Goal: Communication & Community: Answer question/provide support

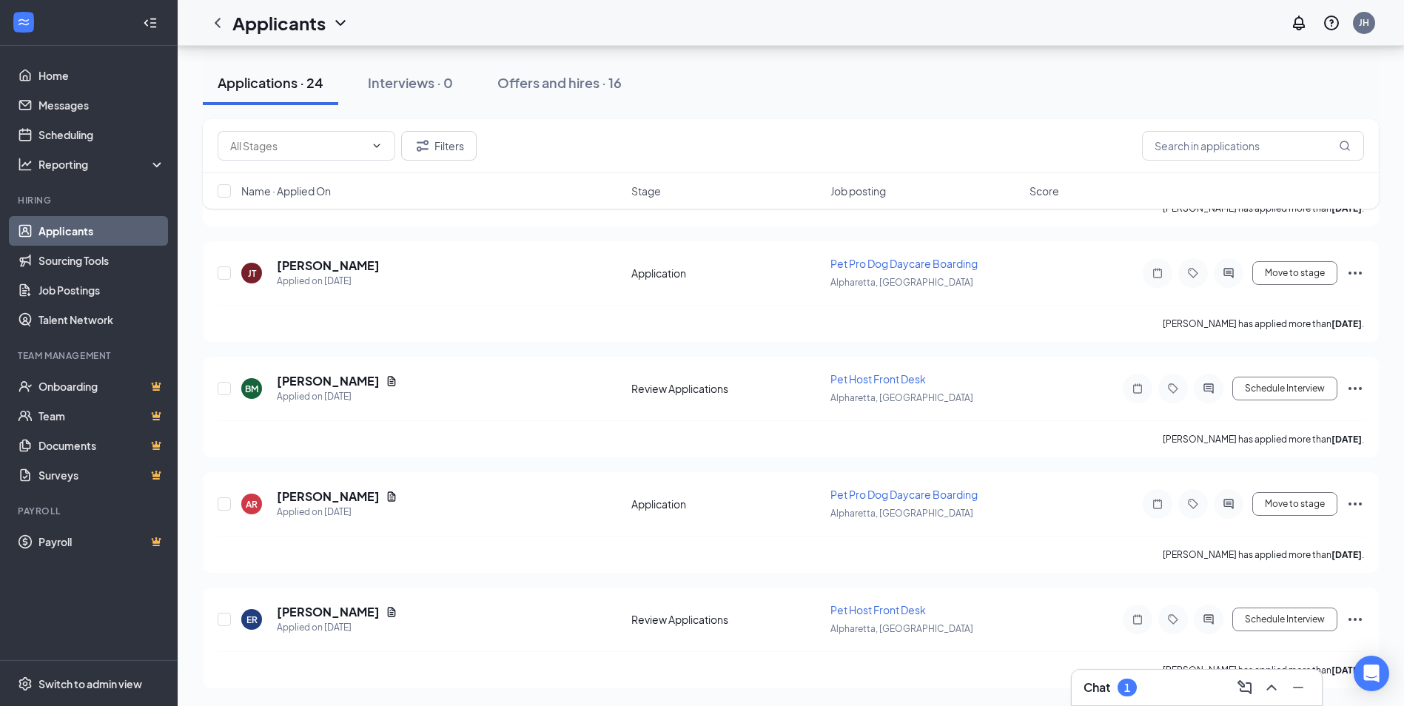
click at [1148, 679] on div "Chat 1" at bounding box center [1197, 688] width 226 height 24
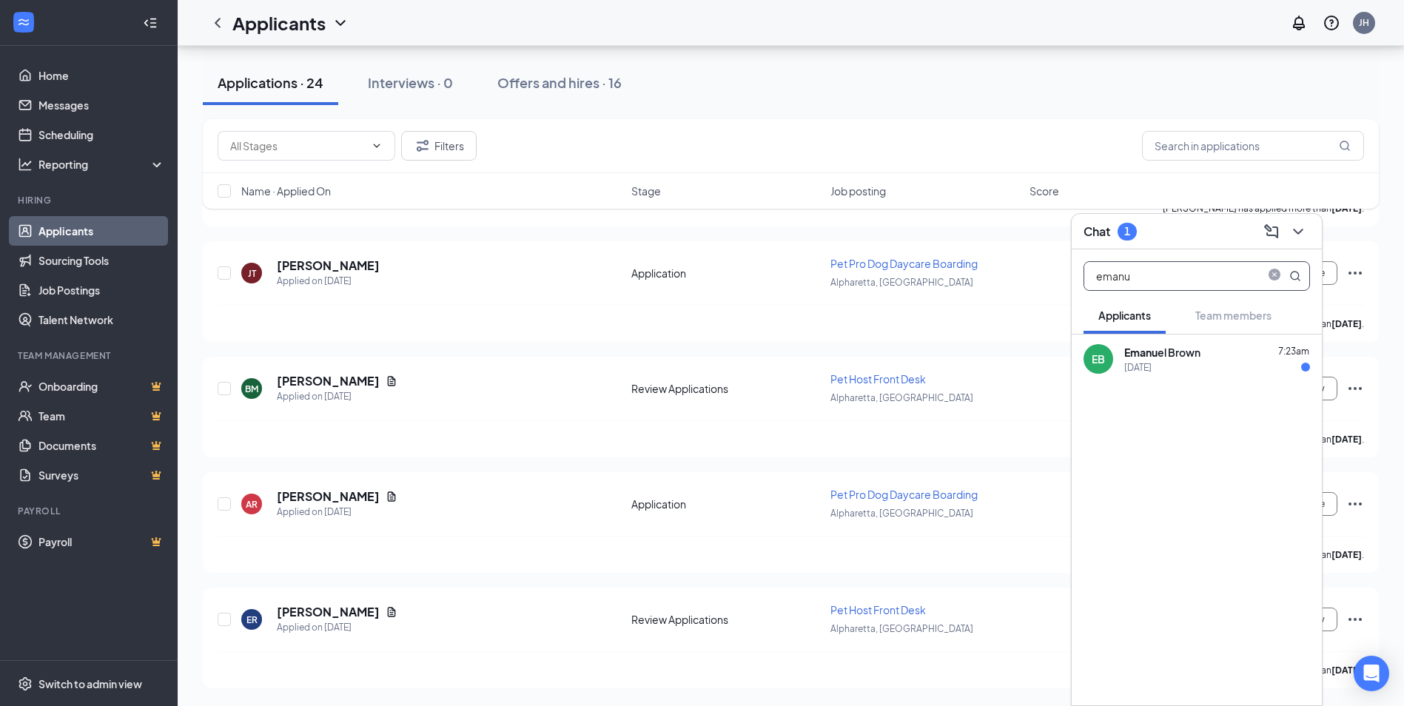
click at [1190, 273] on input "emanu" at bounding box center [1171, 276] width 175 height 28
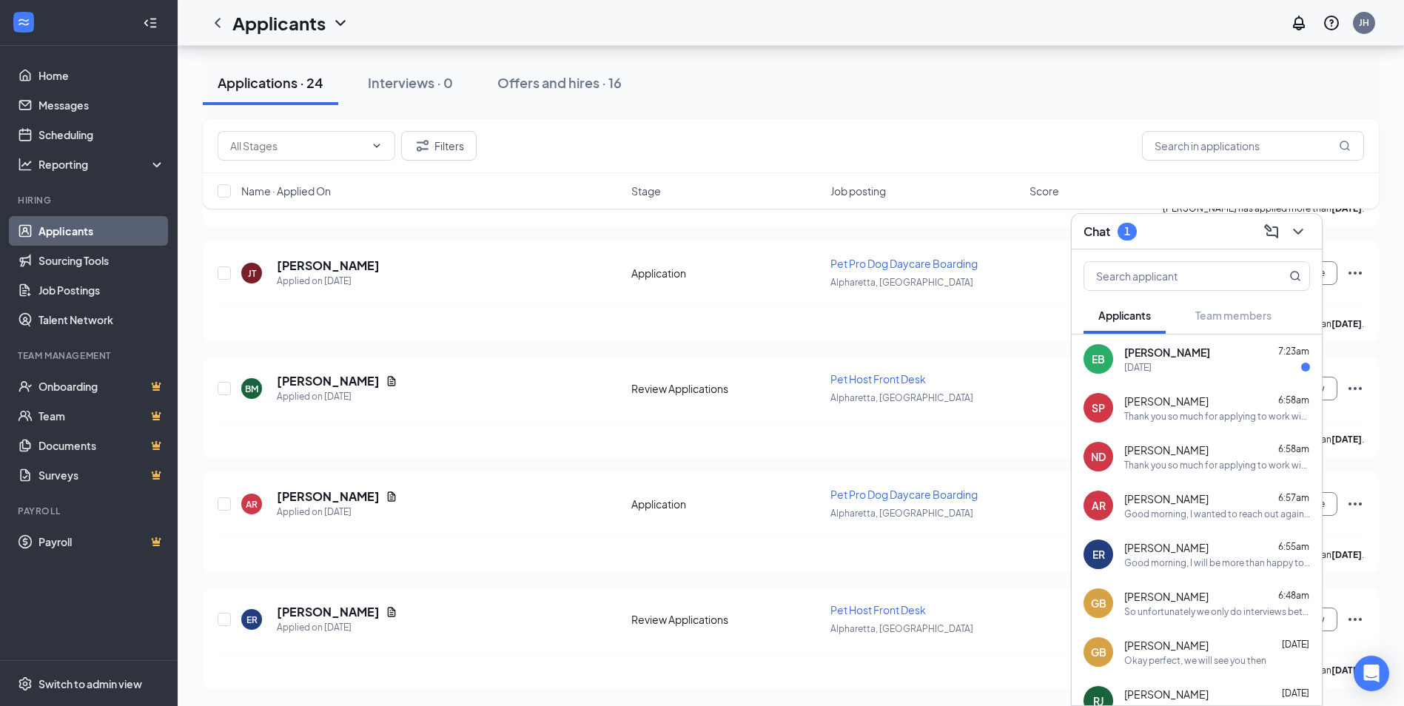
click at [1227, 367] on div "[DATE]" at bounding box center [1217, 367] width 186 height 13
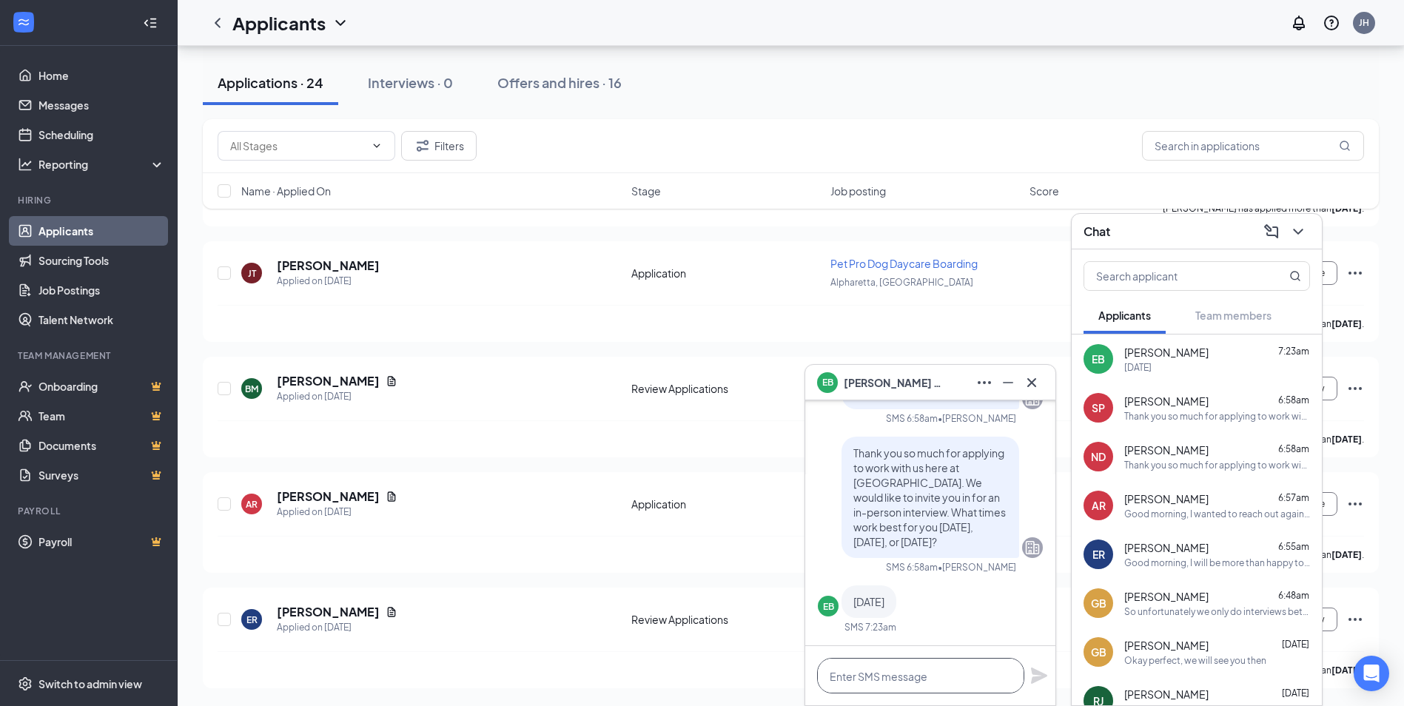
click at [972, 676] on textarea at bounding box center [920, 676] width 207 height 36
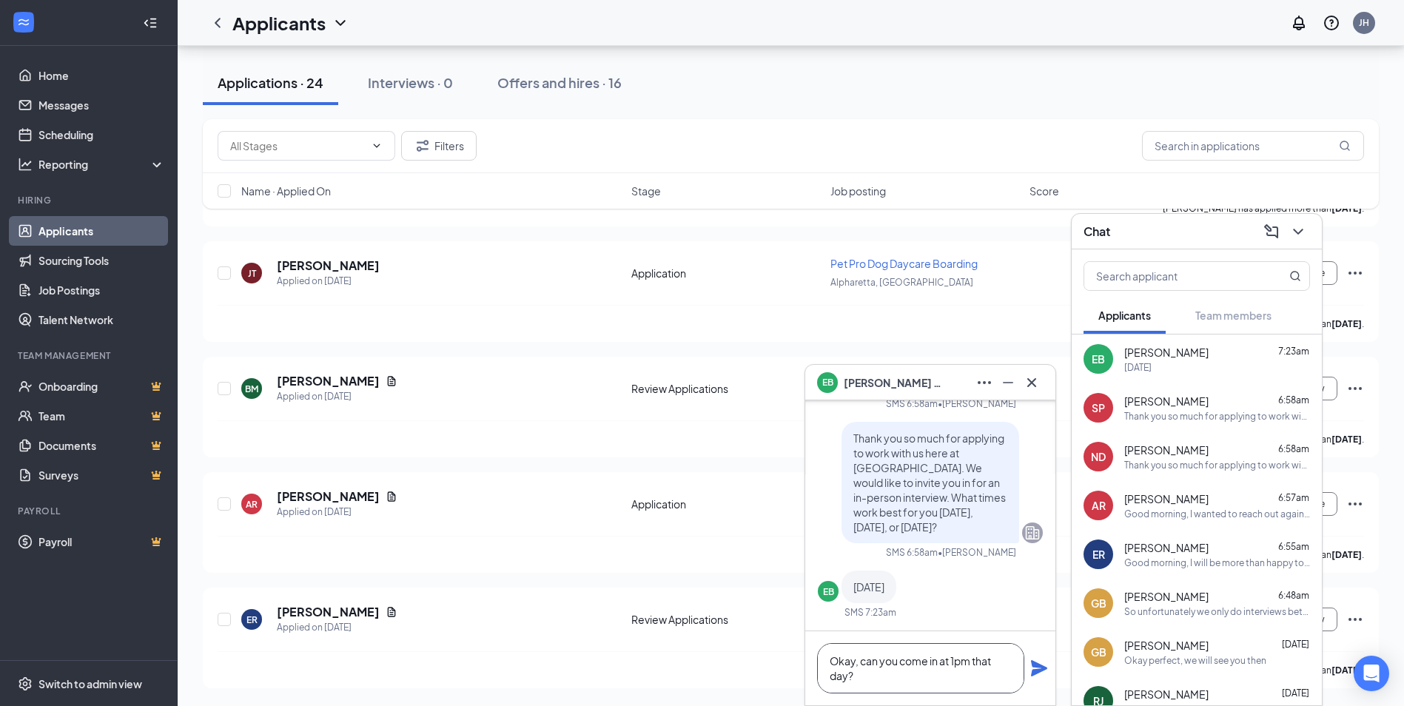
type textarea "Okay, can you come in at 1pm that day?"
click at [1039, 671] on icon "Plane" at bounding box center [1039, 668] width 16 height 16
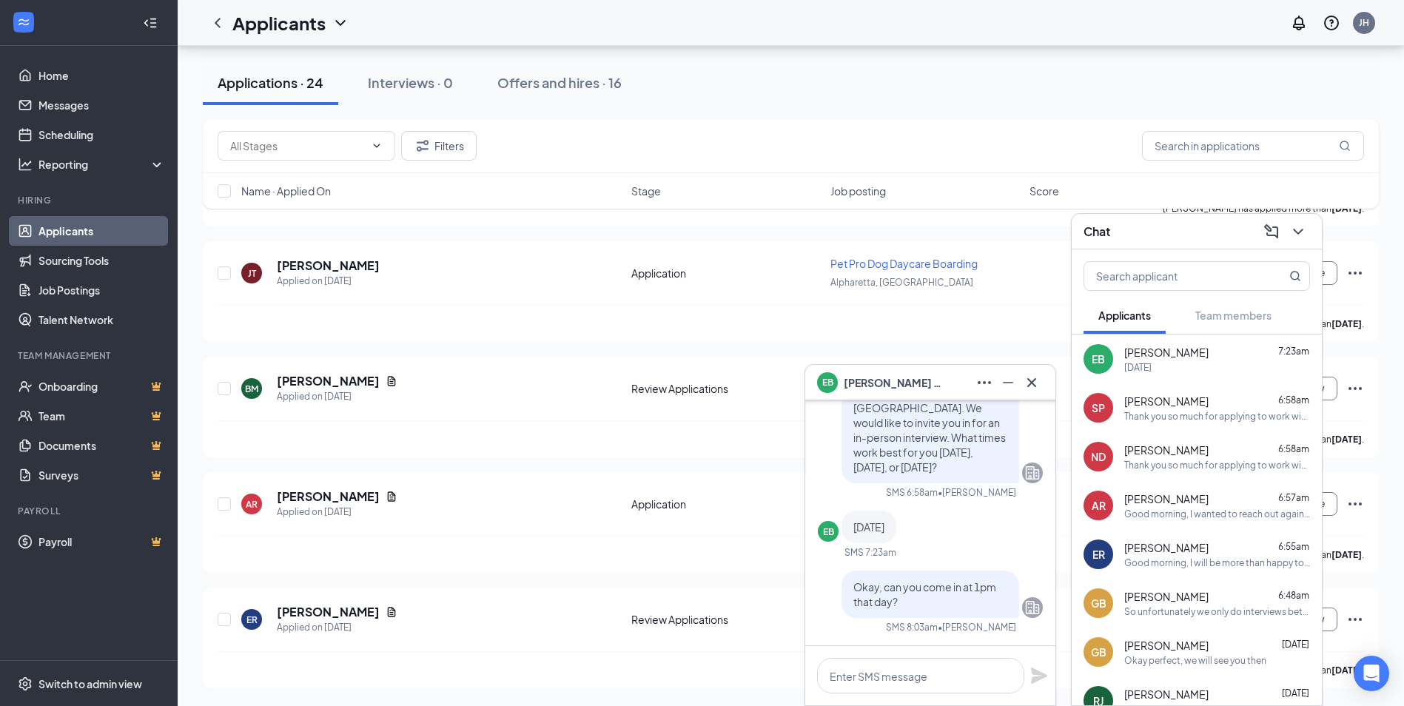
click at [853, 383] on span "[PERSON_NAME]" at bounding box center [896, 383] width 104 height 16
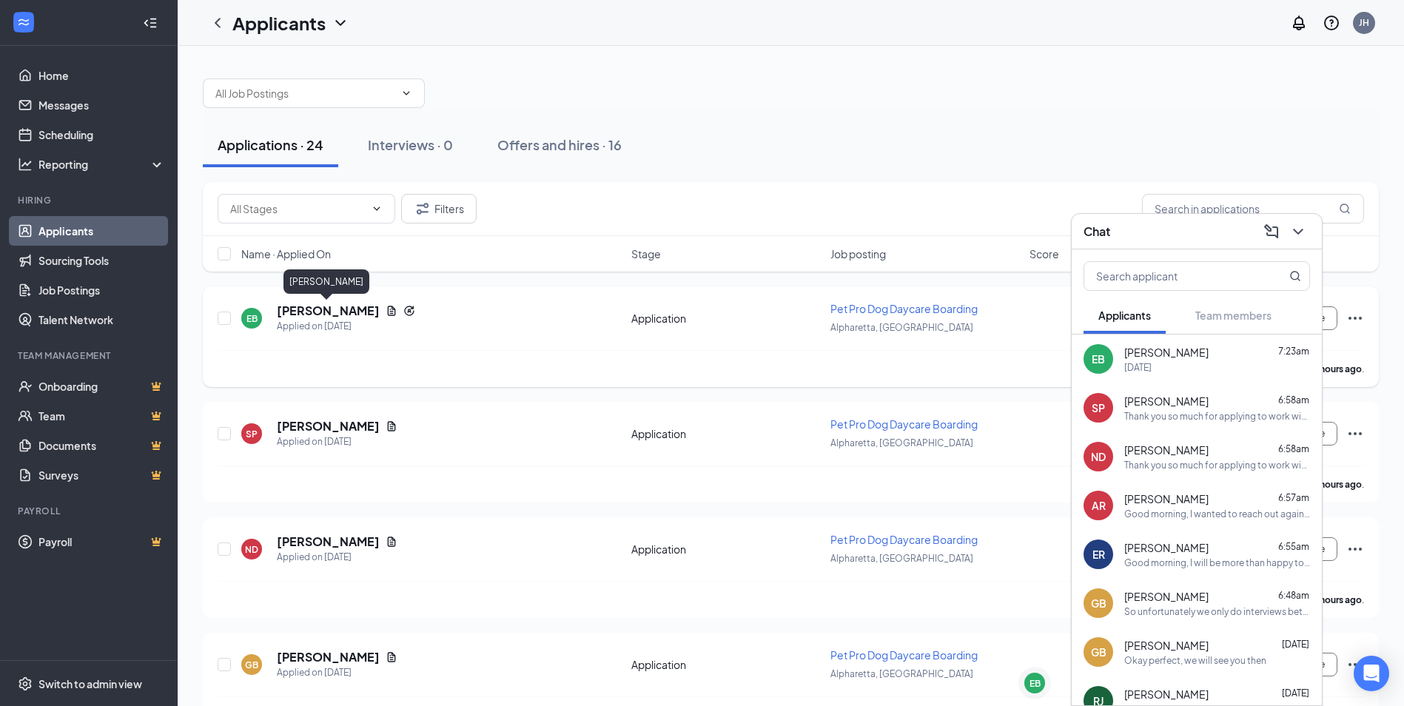
click at [341, 310] on h5 "[PERSON_NAME]" at bounding box center [328, 311] width 103 height 16
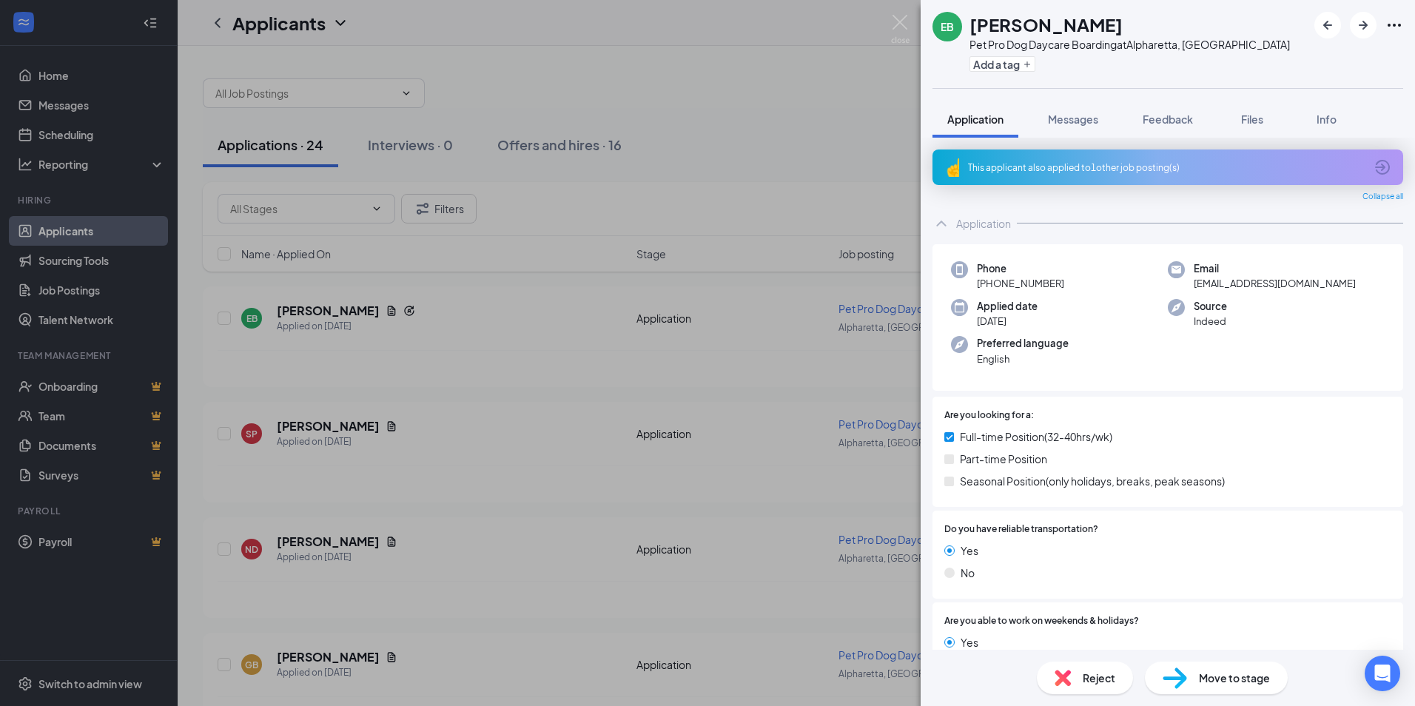
click at [1138, 164] on div "This applicant also applied to 1 other job posting(s)" at bounding box center [1166, 167] width 397 height 13
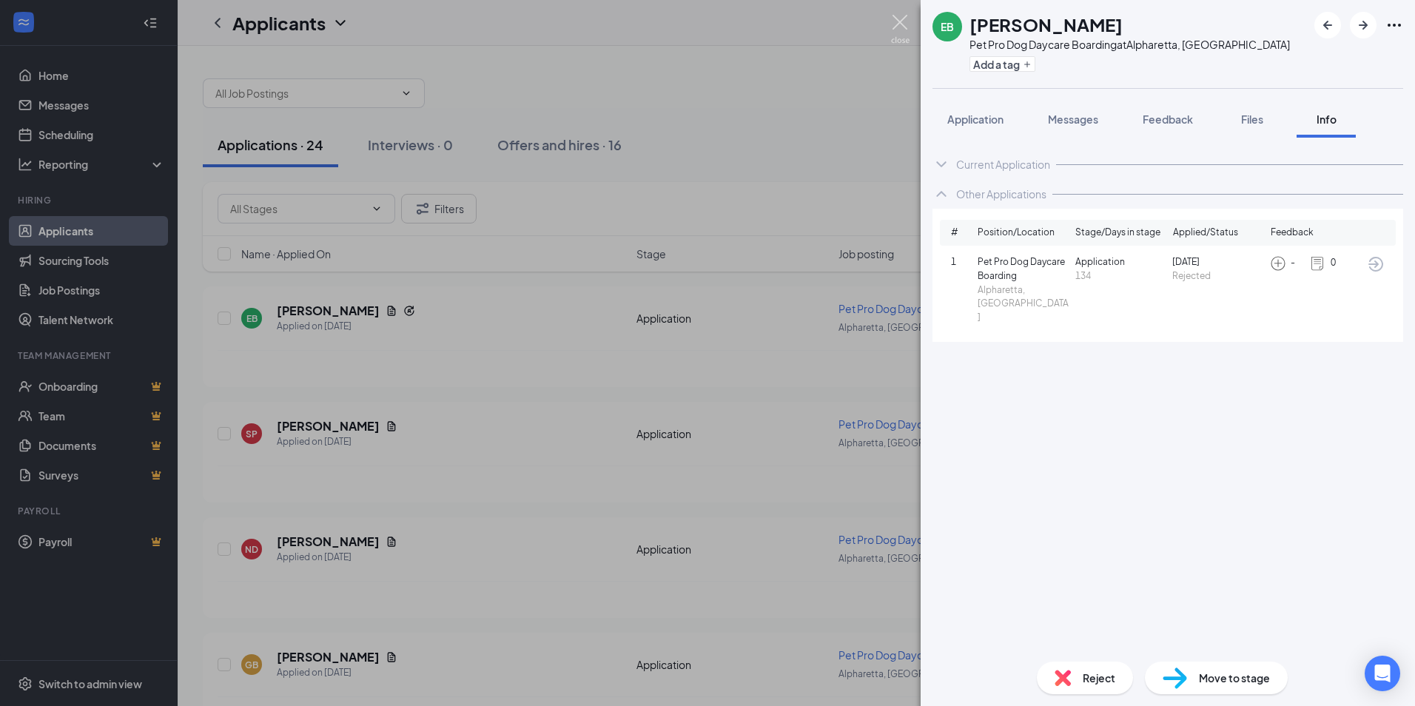
click at [901, 24] on img at bounding box center [900, 29] width 19 height 29
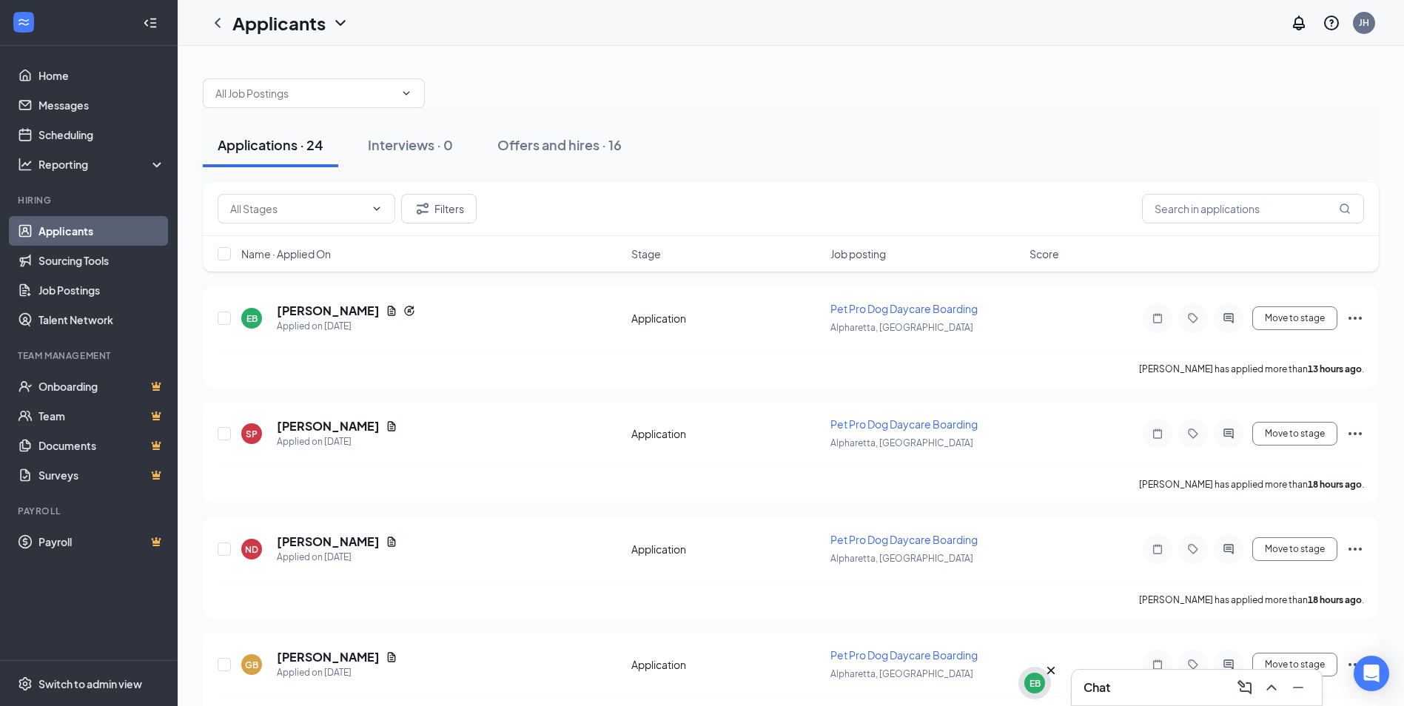
click at [1033, 682] on div "EB" at bounding box center [1035, 683] width 11 height 13
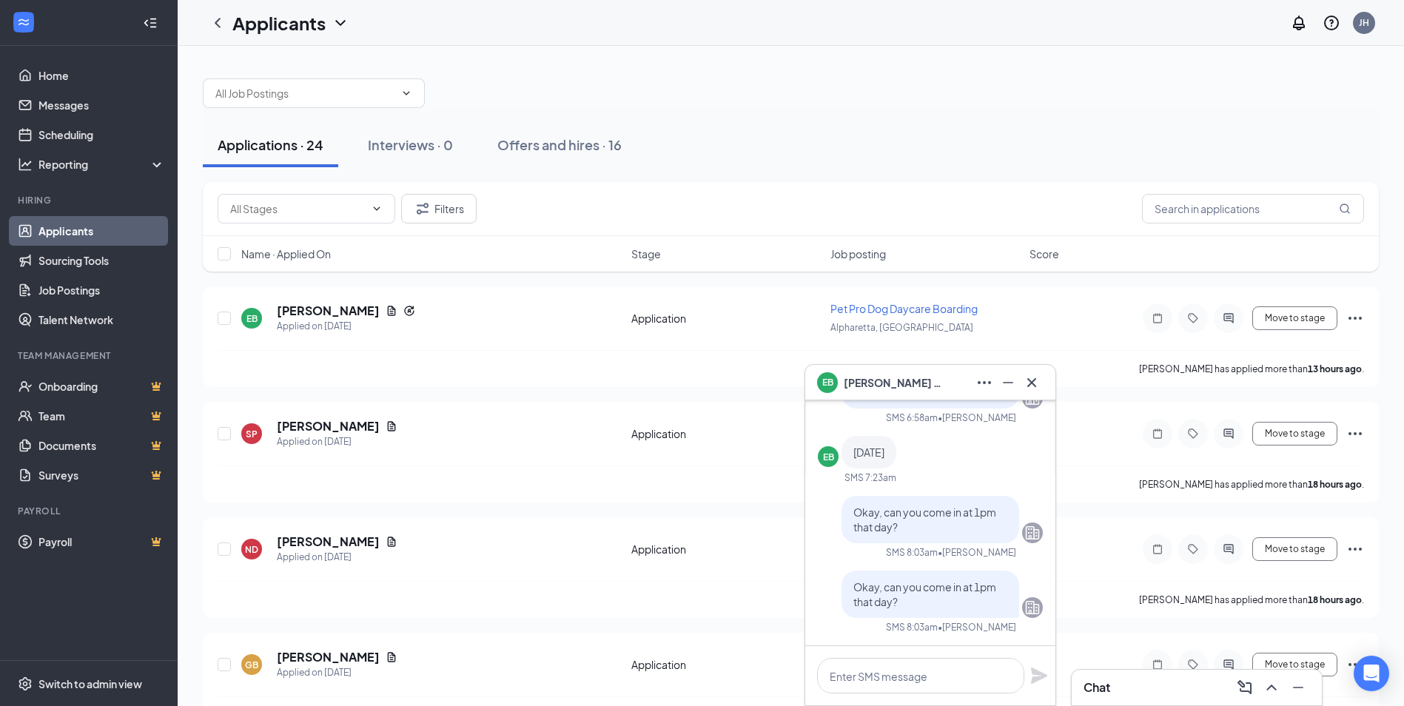
click at [1153, 696] on div "Chat" at bounding box center [1197, 688] width 226 height 24
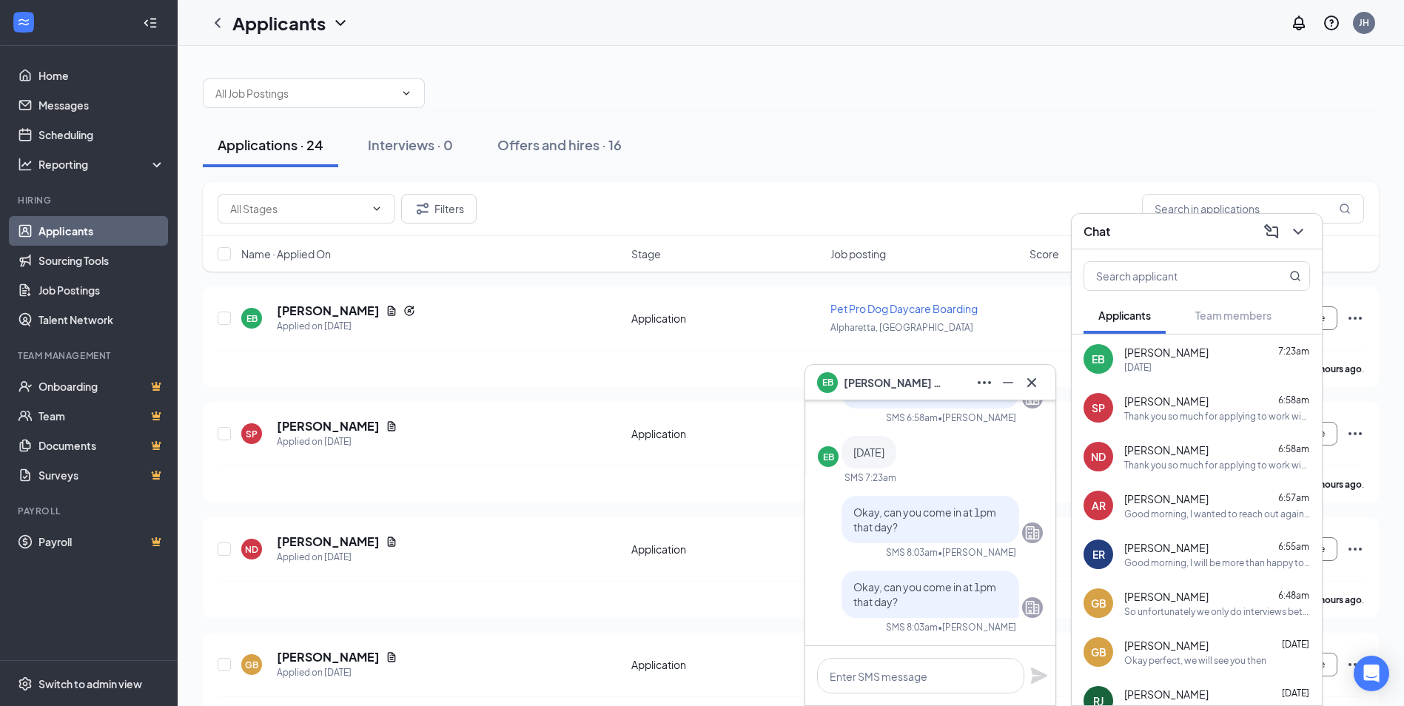
click at [1117, 109] on div "Applications · 24 Interviews · 0 Offers and hires · 16" at bounding box center [791, 145] width 1176 height 74
click at [339, 305] on h5 "[PERSON_NAME]" at bounding box center [328, 311] width 103 height 16
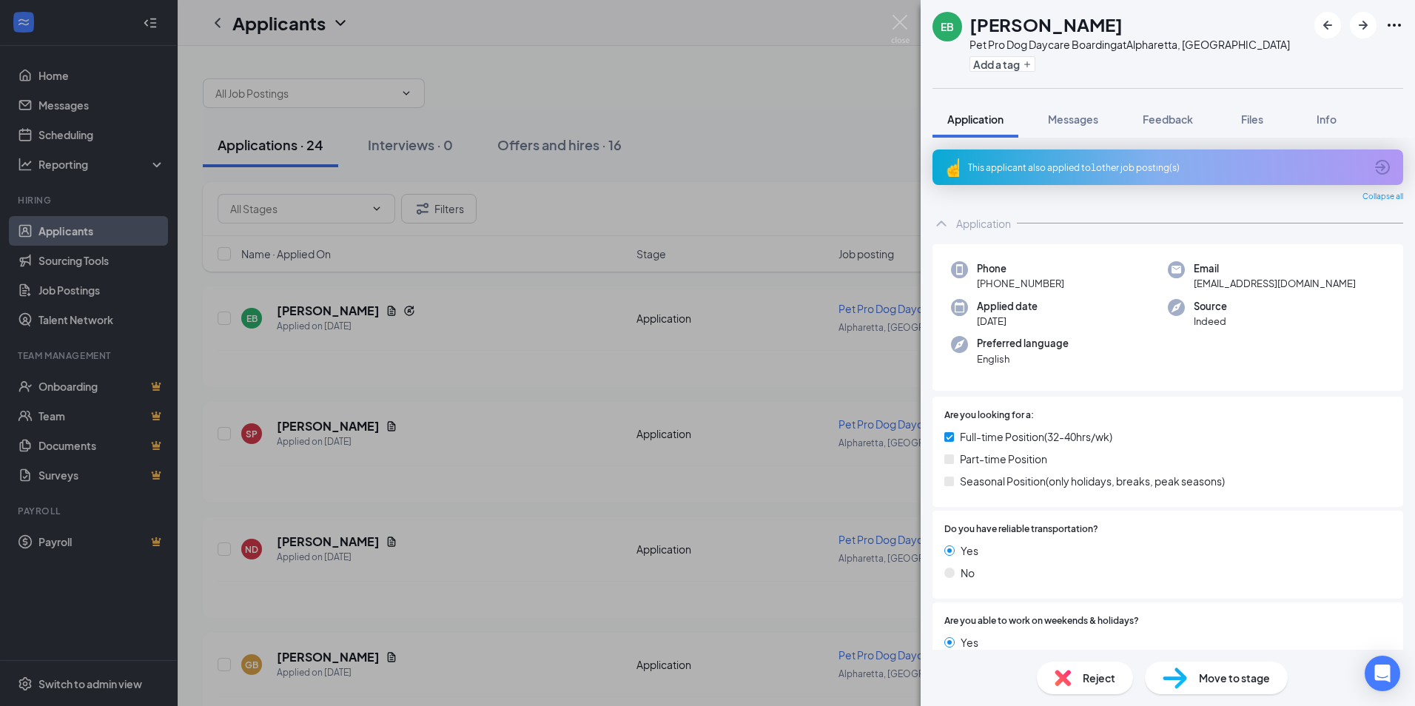
click at [1119, 169] on div "This applicant also applied to 1 other job posting(s)" at bounding box center [1166, 167] width 397 height 13
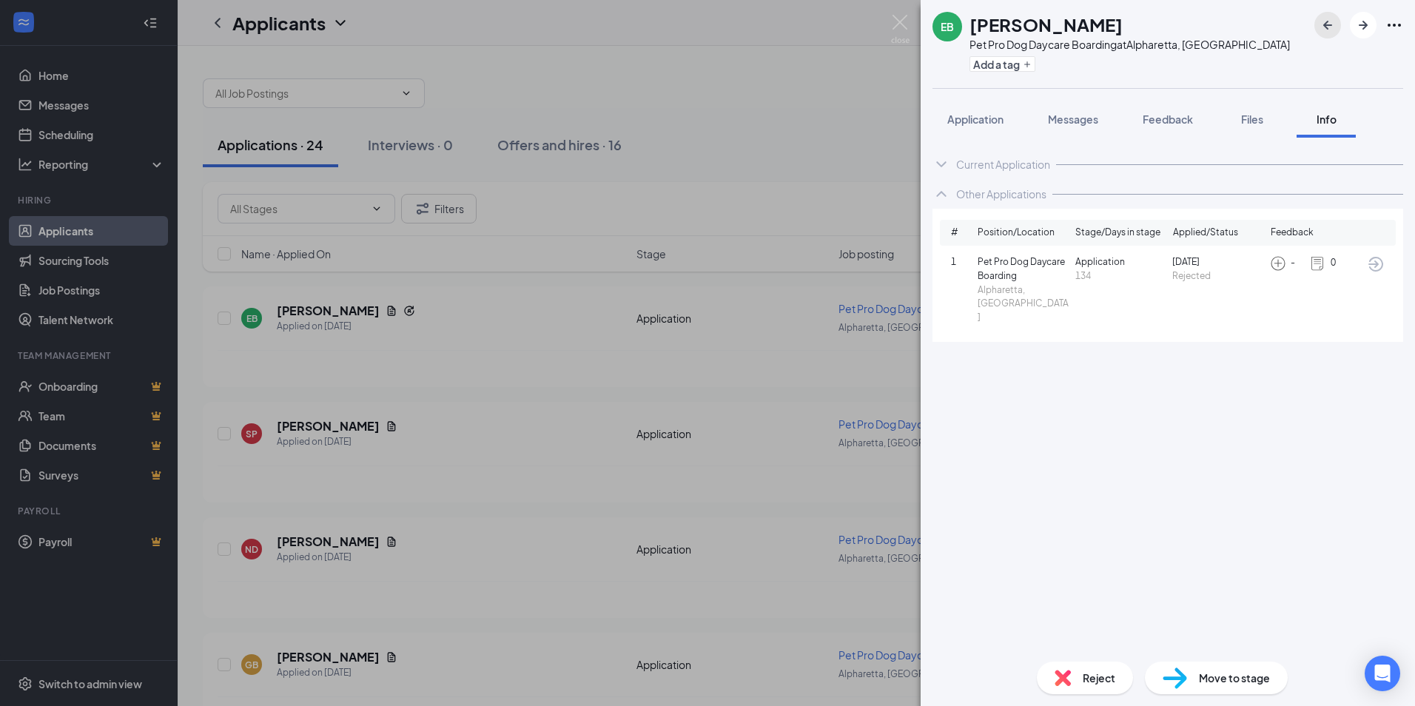
click at [1315, 25] on button "button" at bounding box center [1327, 25] width 27 height 27
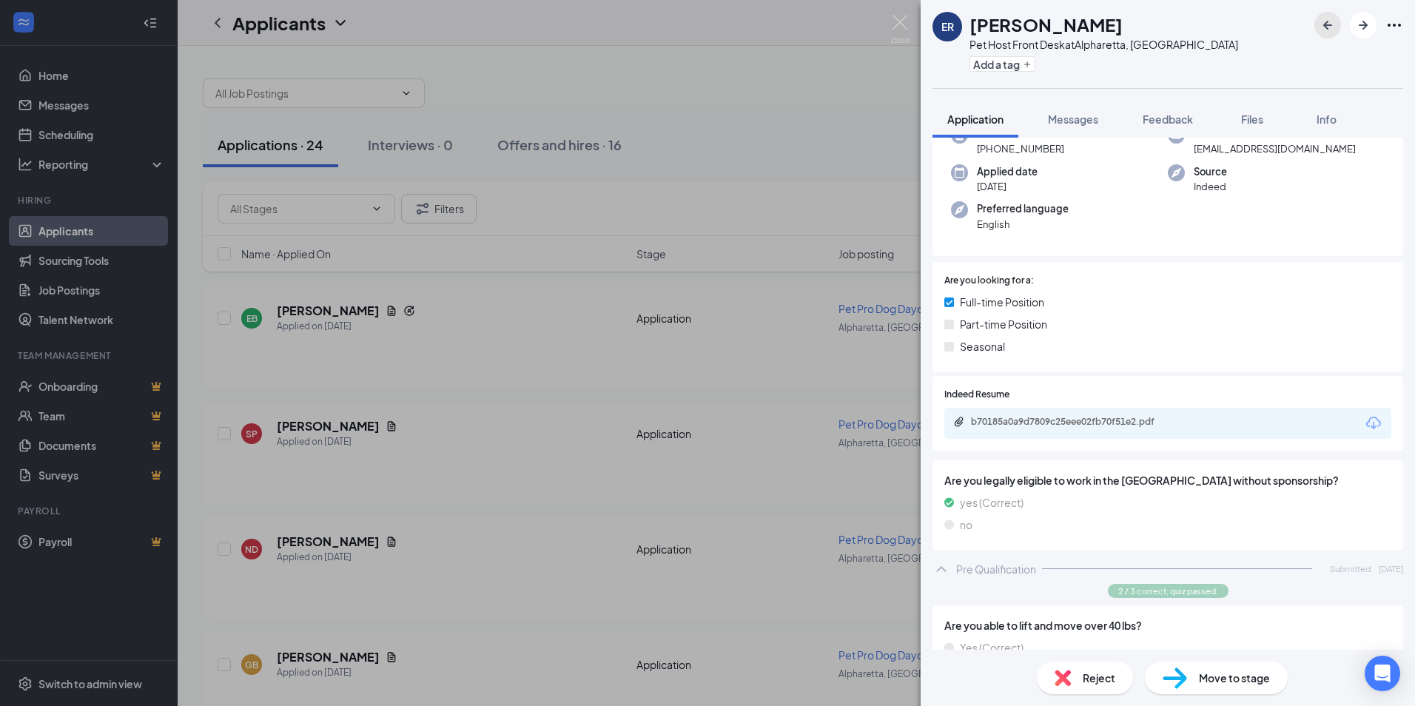
scroll to position [59, 0]
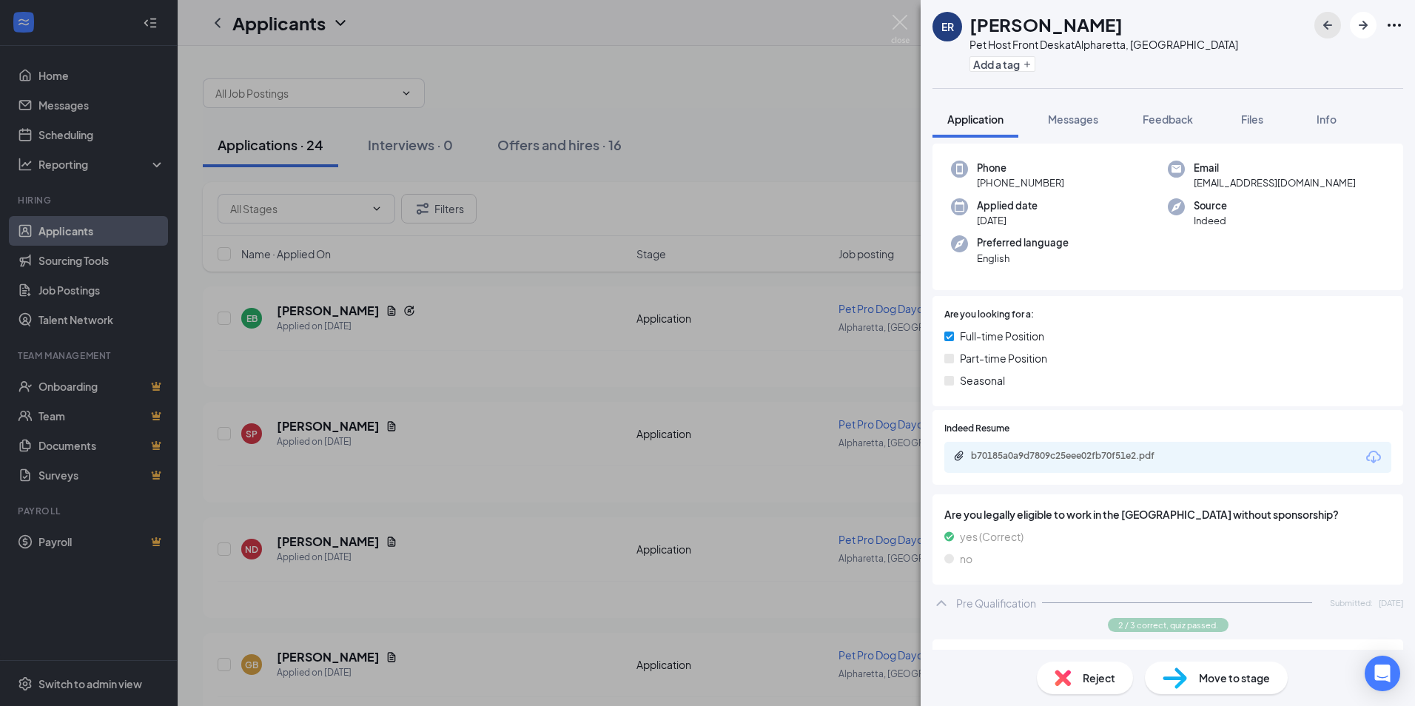
click at [1314, 12] on button "button" at bounding box center [1327, 25] width 27 height 27
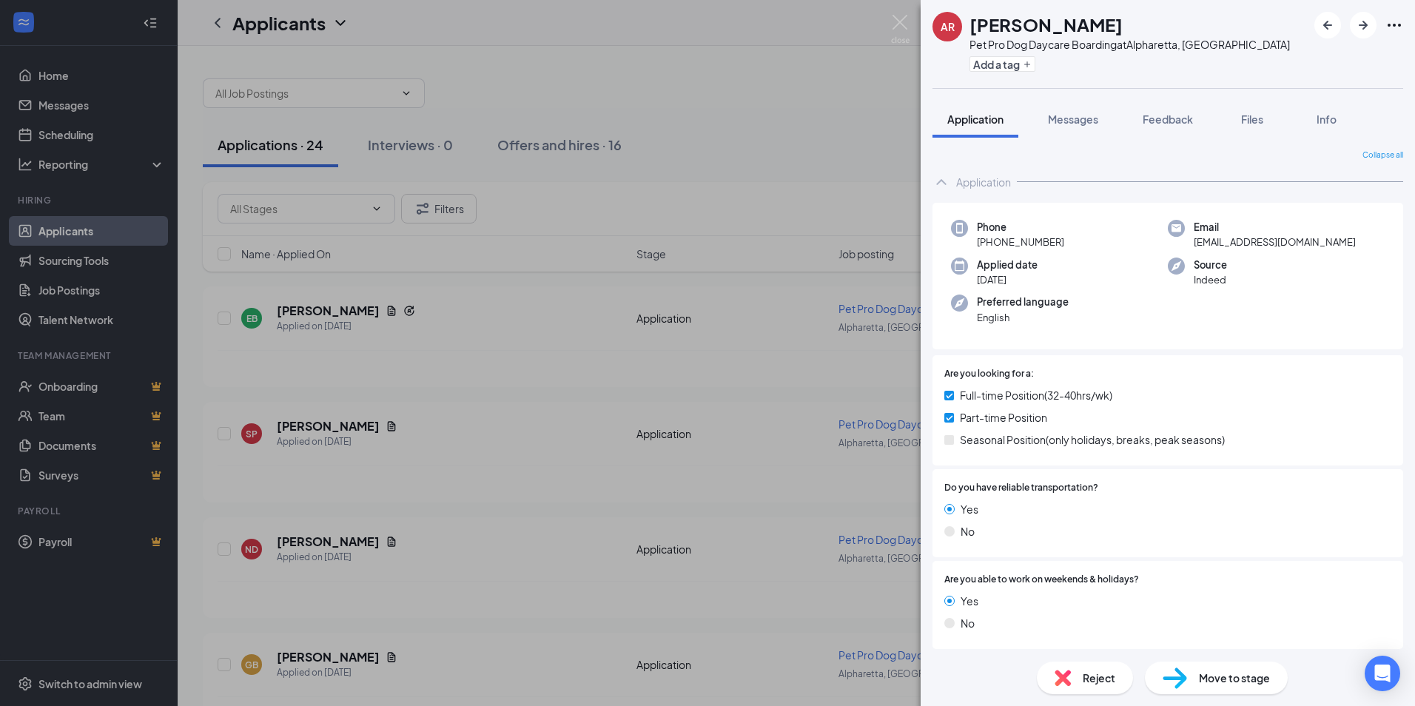
drag, startPoint x: 692, startPoint y: 388, endPoint x: 1324, endPoint y: 499, distance: 641.8
click at [692, 388] on div "AR [PERSON_NAME] Pet Pro Dog Daycare Boarding at [GEOGRAPHIC_DATA], [GEOGRAPHIC…" at bounding box center [707, 353] width 1415 height 706
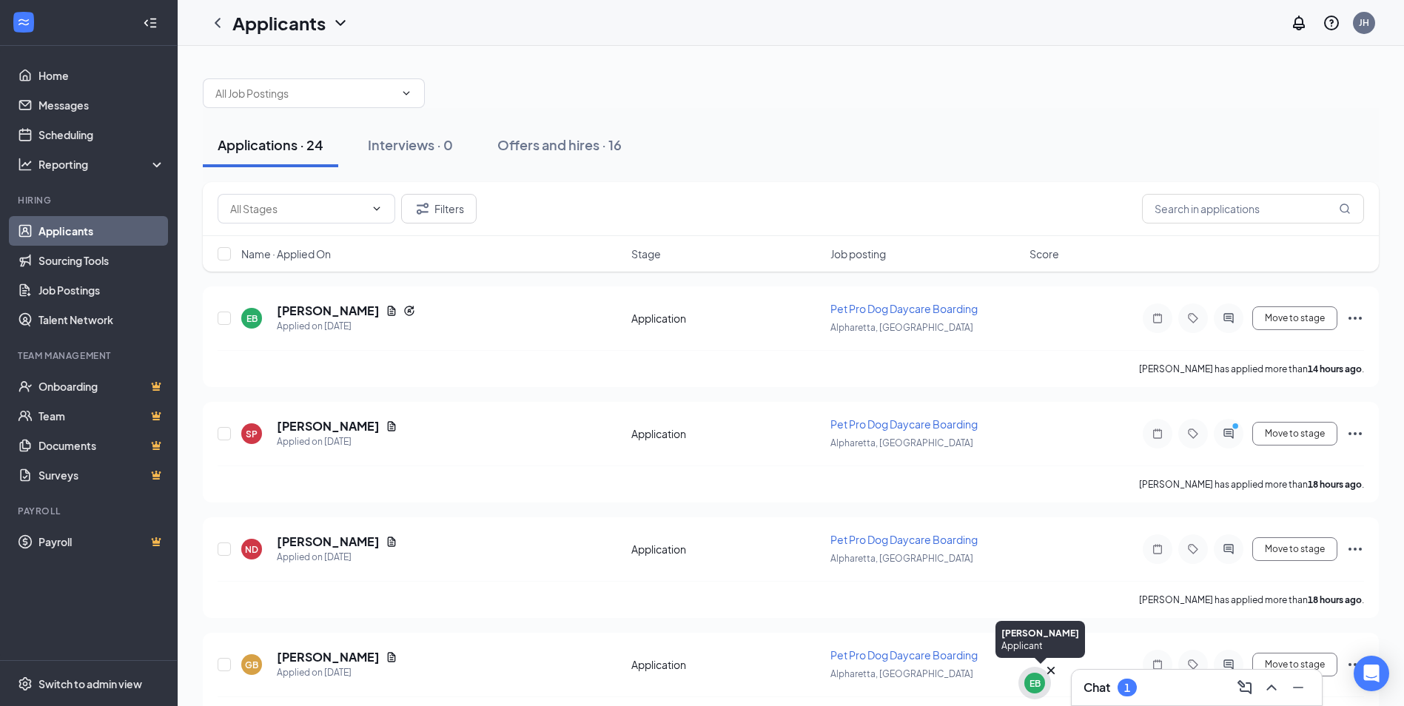
click at [1050, 674] on icon "Cross" at bounding box center [1051, 670] width 15 height 15
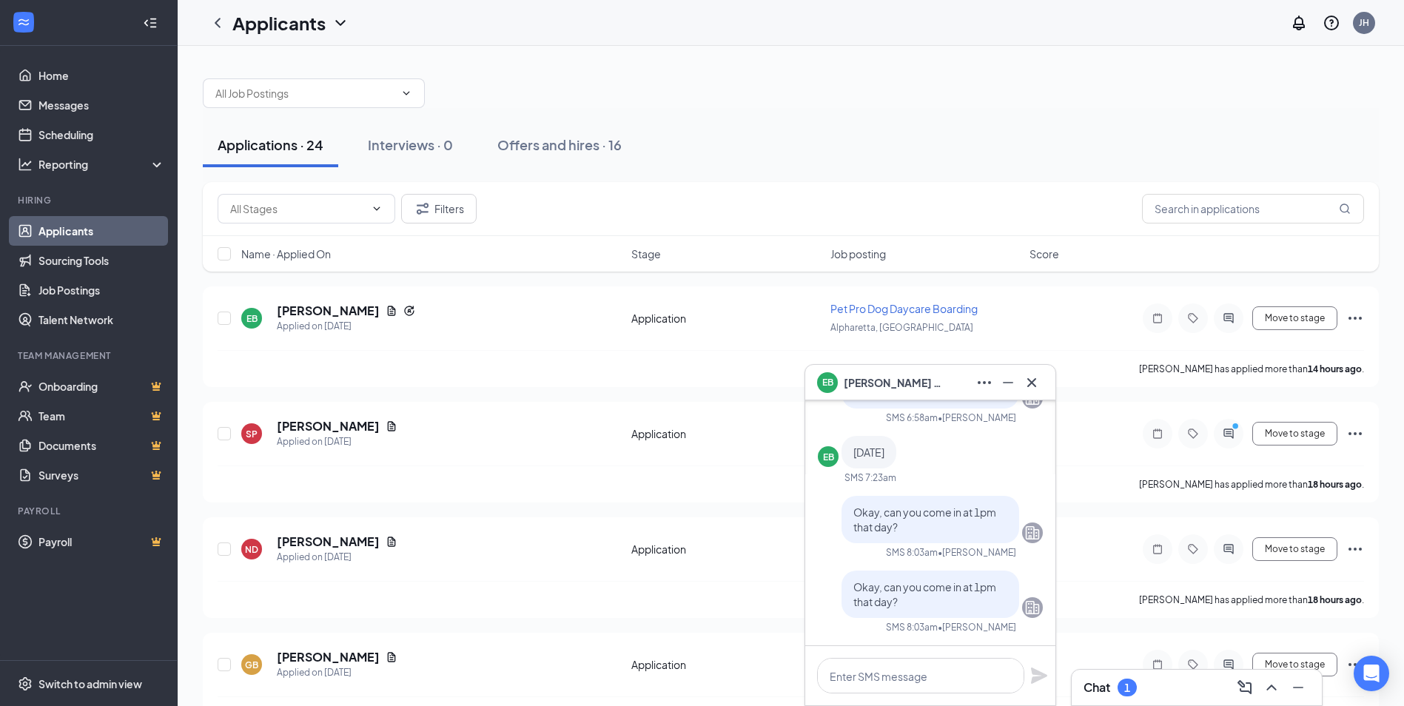
click at [1183, 693] on div "Chat 1" at bounding box center [1197, 688] width 226 height 24
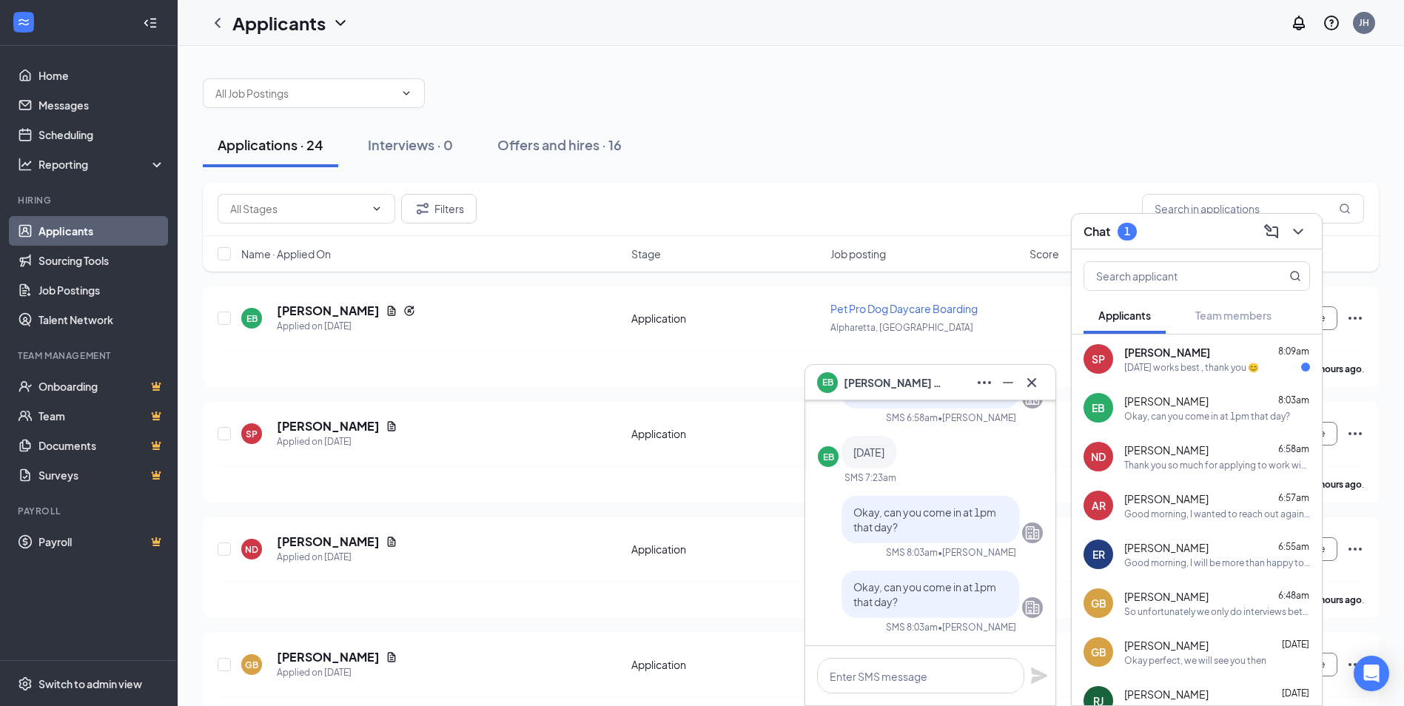
click at [1200, 370] on div "[DATE] works best , thank you 😊" at bounding box center [1191, 367] width 135 height 13
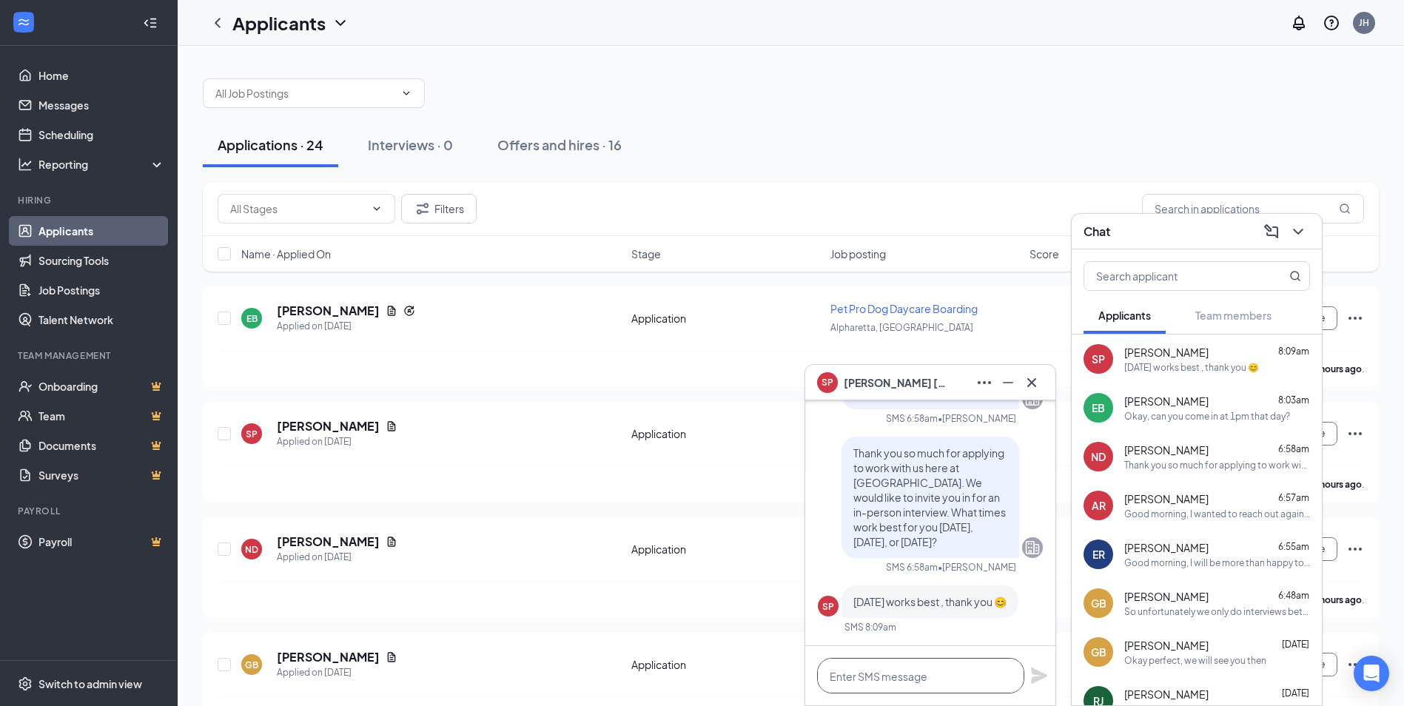
click at [910, 683] on textarea at bounding box center [920, 676] width 207 height 36
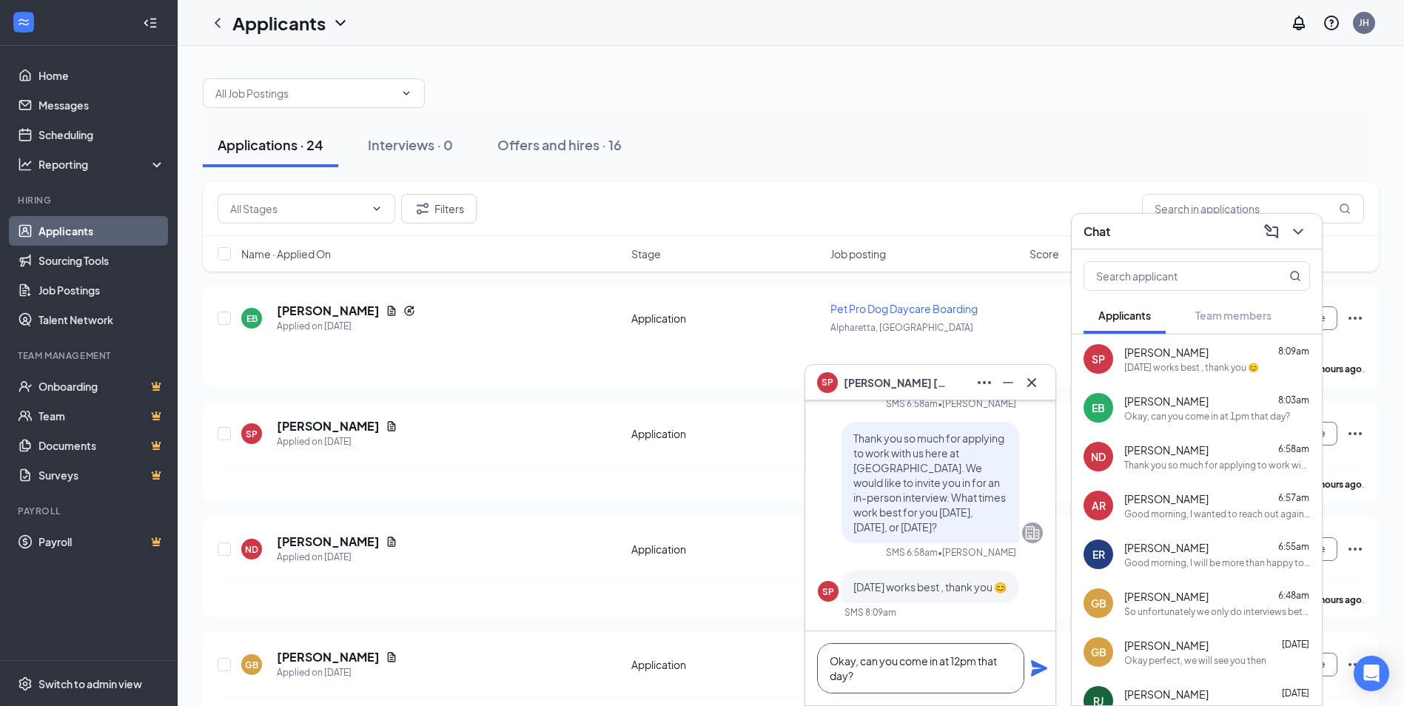
type textarea "Okay, can you come in at 12pm that day?"
click at [1035, 668] on icon "Plane" at bounding box center [1039, 668] width 18 height 18
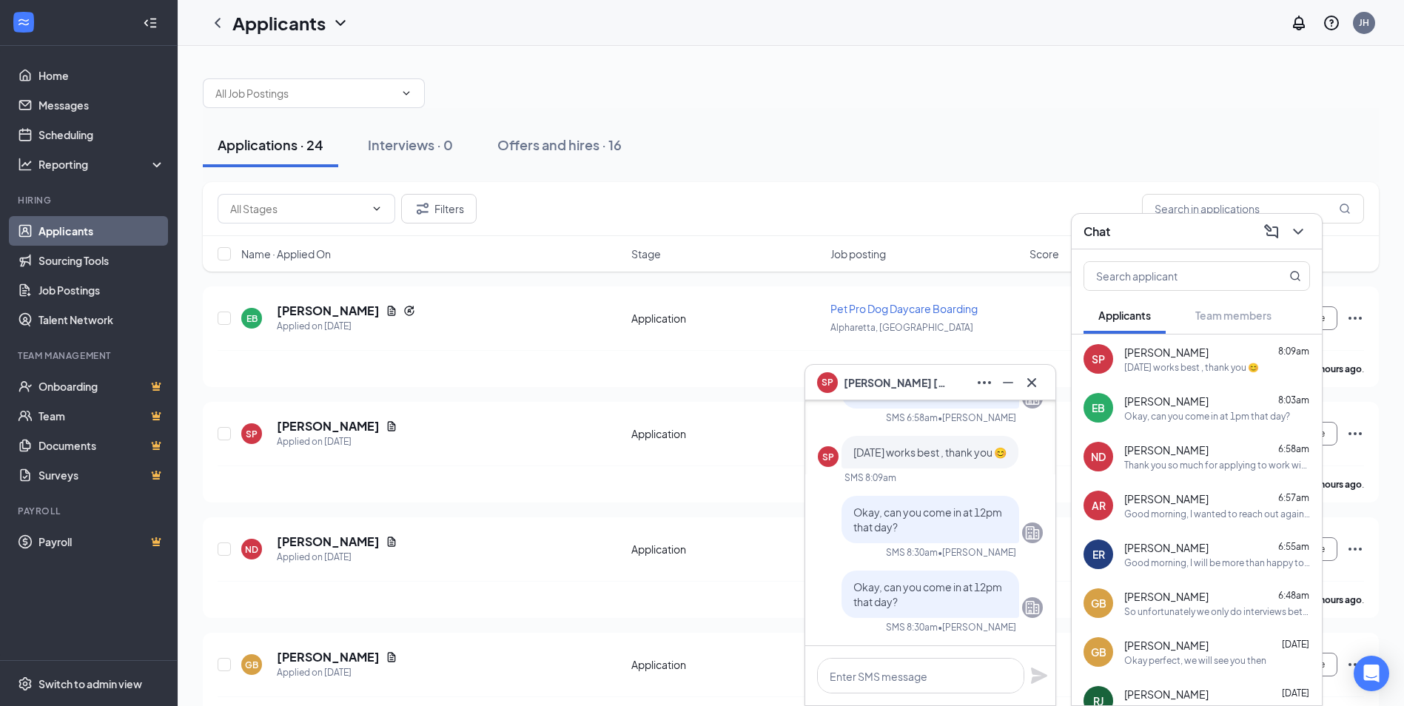
scroll to position [74, 0]
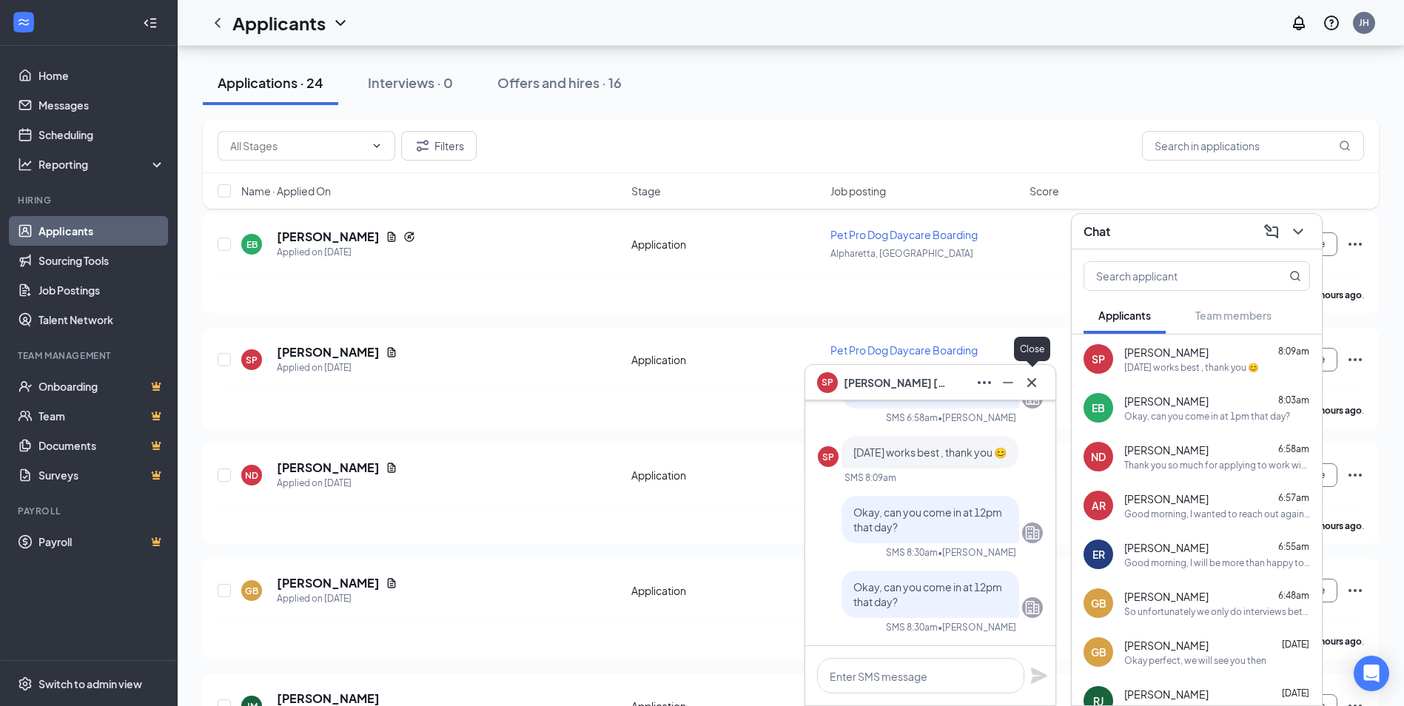
click at [1023, 381] on icon "Cross" at bounding box center [1032, 383] width 18 height 18
